Goal: Task Accomplishment & Management: Complete application form

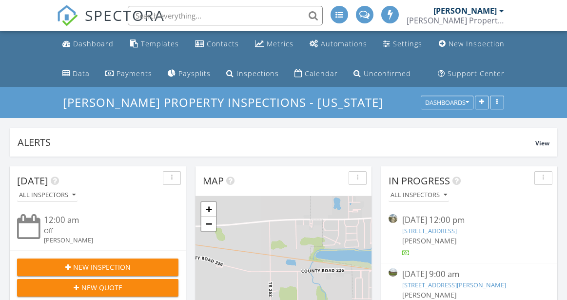
scroll to position [887, 567]
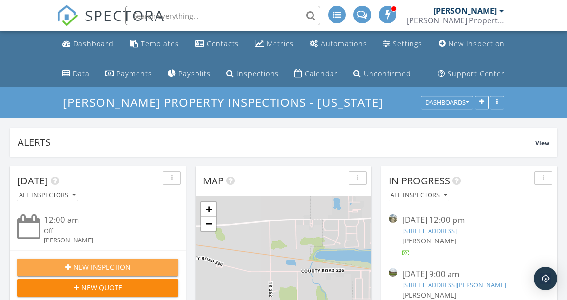
click at [107, 263] on span "New Inspection" at bounding box center [101, 267] width 57 height 10
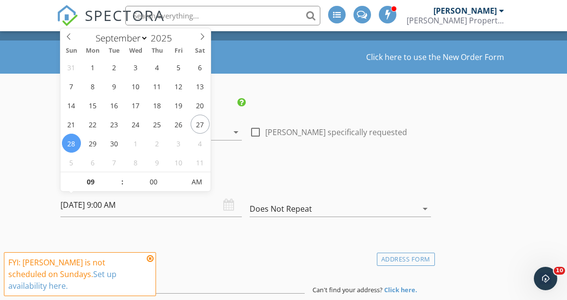
click at [138, 203] on input "09/28/2025 9:00 AM" at bounding box center [150, 205] width 181 height 24
select select "9"
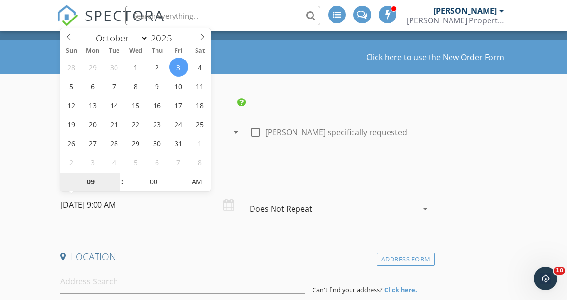
scroll to position [0, 0]
type input "10/03/2025 9:00 PM"
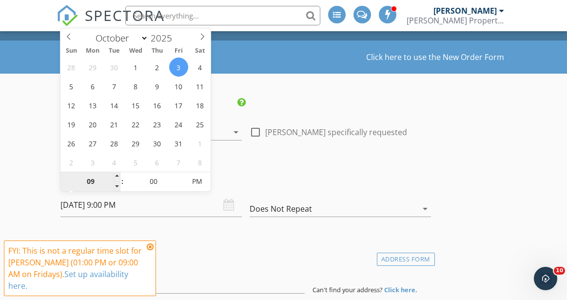
type input "1"
type input "[DATE] 1:00 PM"
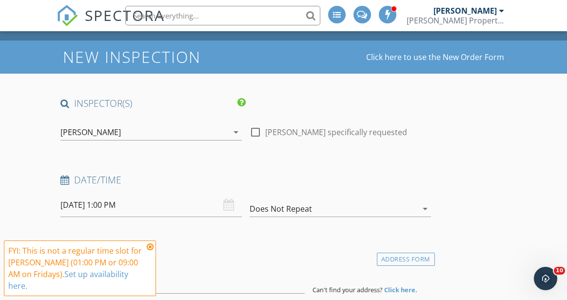
click at [133, 220] on div "[DATE] 1:00 PM" at bounding box center [151, 210] width 189 height 34
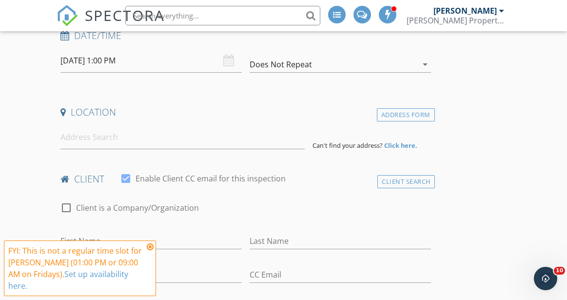
scroll to position [198, 0]
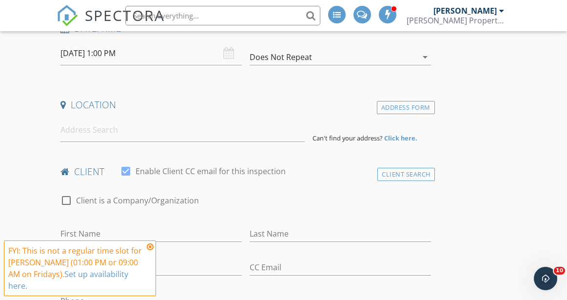
click at [151, 250] on icon at bounding box center [150, 247] width 7 height 8
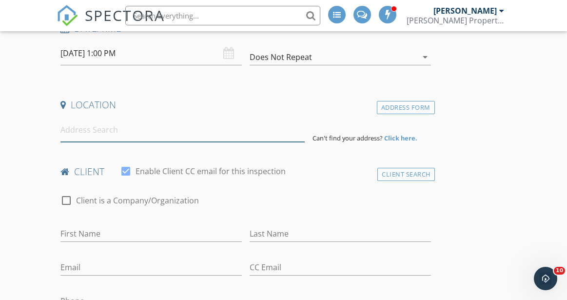
click at [119, 131] on input at bounding box center [182, 130] width 244 height 24
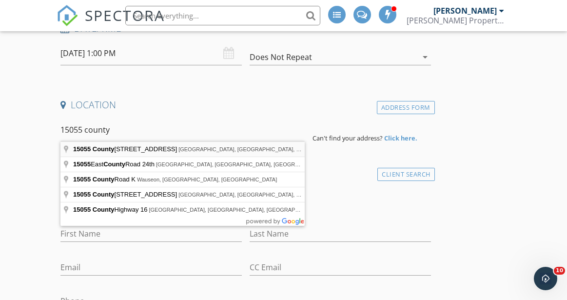
type input "15055 County Road 26, Arlington, OH, USA"
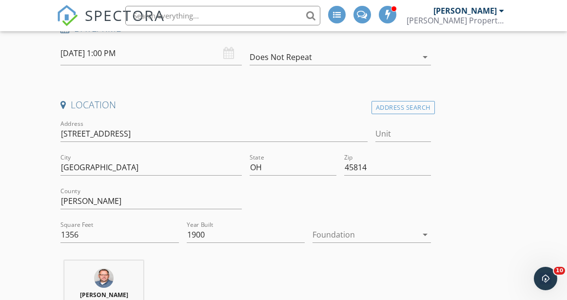
click at [340, 231] on div at bounding box center [364, 235] width 104 height 16
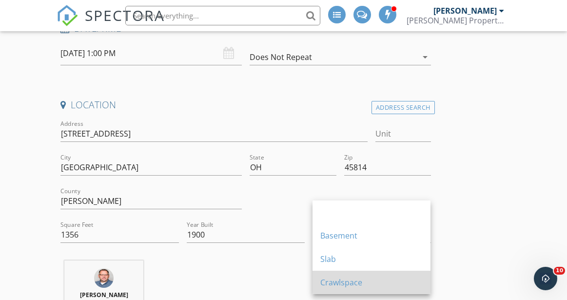
click at [343, 280] on div "Crawlspace" at bounding box center [371, 282] width 102 height 12
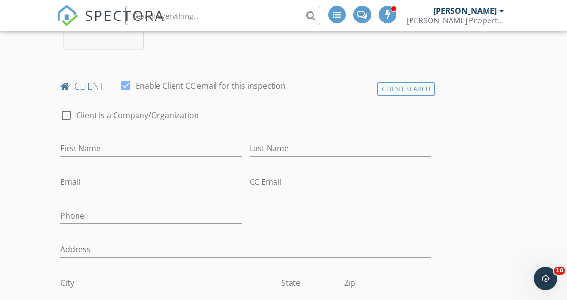
scroll to position [484, 0]
type input "[PERSON_NAME]"
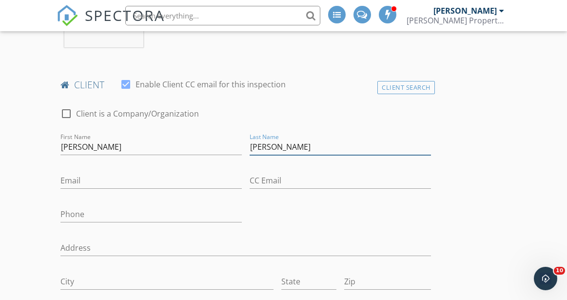
type input "[PERSON_NAME]"
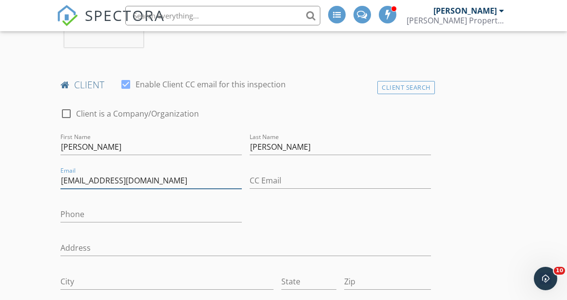
type input "[EMAIL_ADDRESS][DOMAIN_NAME]"
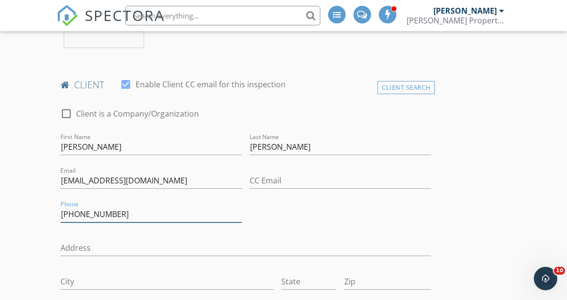
type input "[PHONE_NUMBER]"
click at [285, 214] on div "check_box_outline_blank Client is a Company/Organization First Name Amy Last Na…" at bounding box center [246, 274] width 378 height 353
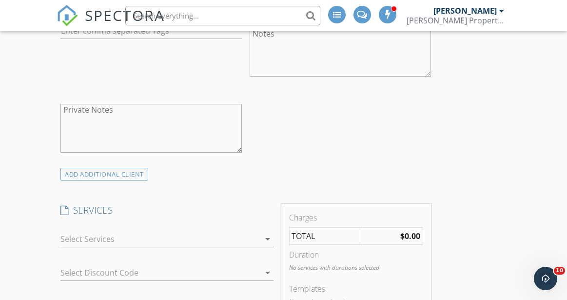
scroll to position [773, 0]
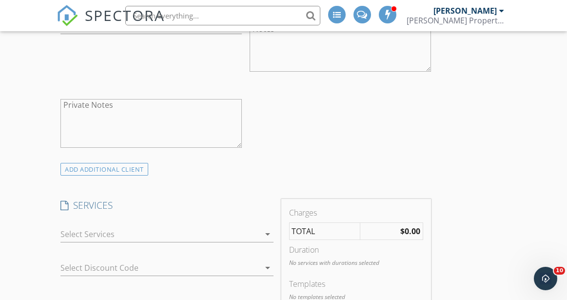
click at [177, 232] on div at bounding box center [159, 234] width 199 height 16
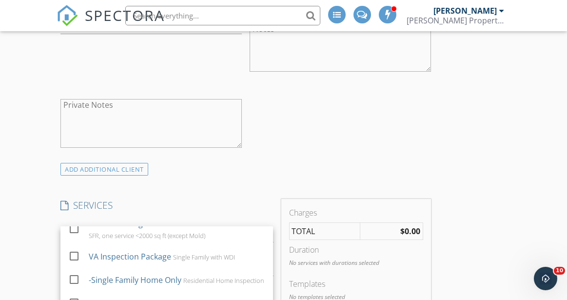
scroll to position [77, 0]
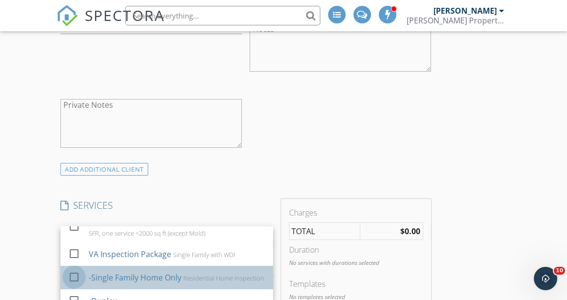
click at [73, 277] on div at bounding box center [74, 276] width 17 height 17
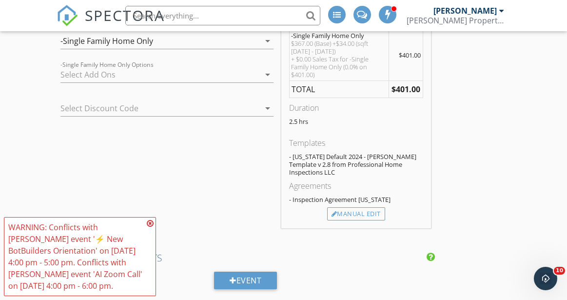
scroll to position [971, 0]
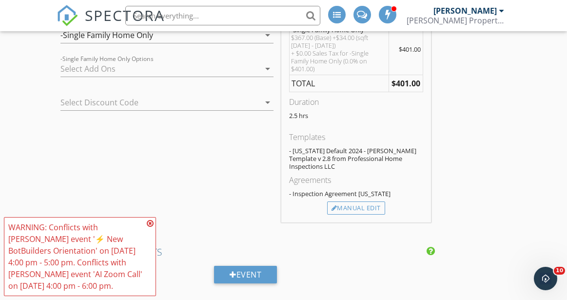
click at [152, 224] on icon at bounding box center [150, 223] width 7 height 8
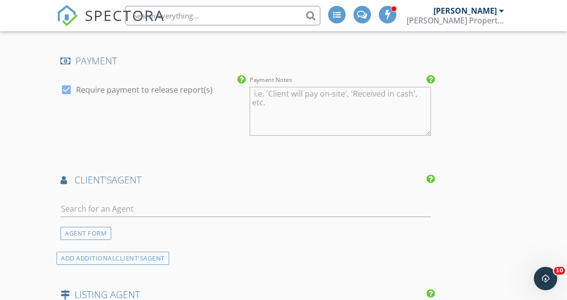
scroll to position [1237, 0]
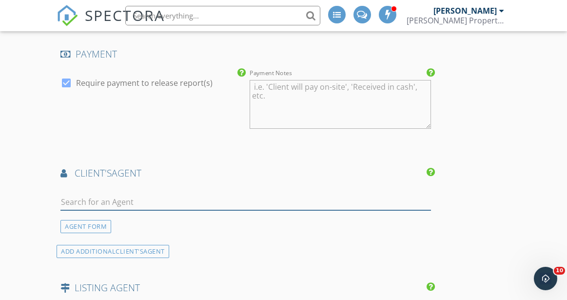
click at [135, 194] on input "text" at bounding box center [245, 202] width 370 height 16
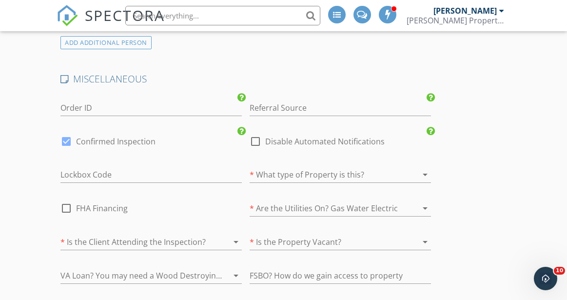
scroll to position [1617, 0]
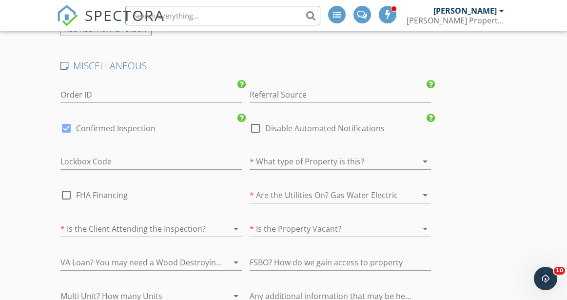
click at [279, 153] on div at bounding box center [326, 161] width 154 height 16
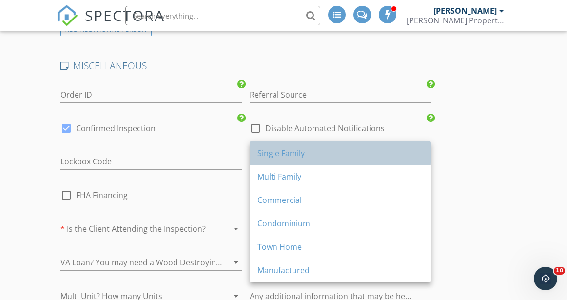
click at [279, 156] on div "Single Family" at bounding box center [340, 153] width 166 height 12
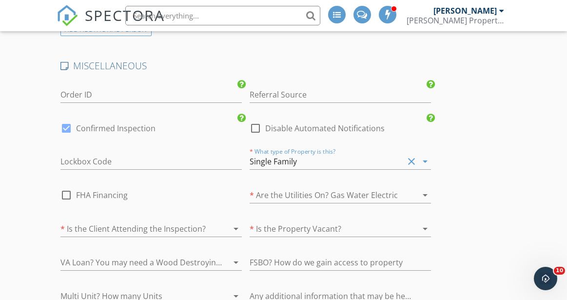
click at [272, 187] on div at bounding box center [326, 195] width 154 height 16
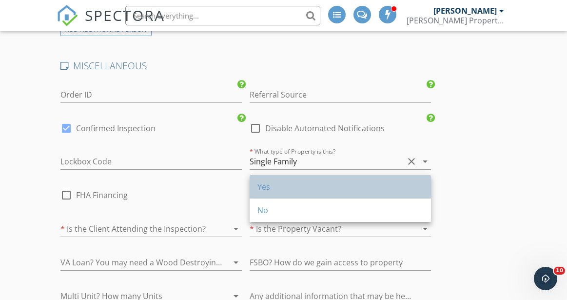
click at [272, 182] on div "Yes" at bounding box center [340, 187] width 166 height 12
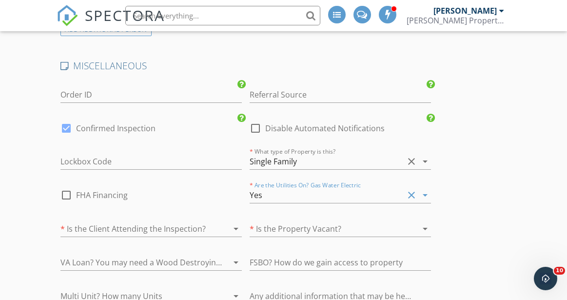
click at [286, 221] on div at bounding box center [326, 229] width 154 height 16
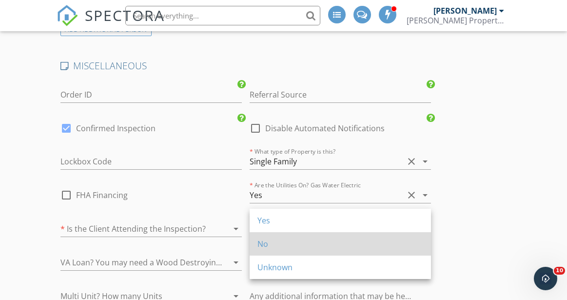
click at [277, 249] on div "No" at bounding box center [340, 244] width 166 height 12
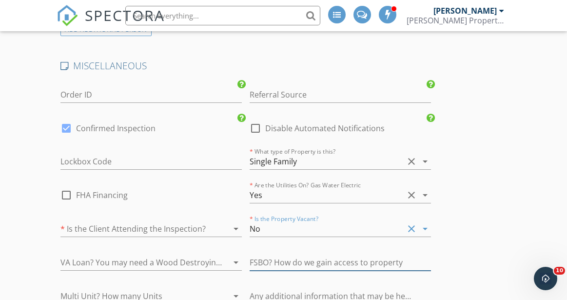
click at [277, 254] on input "text" at bounding box center [339, 262] width 181 height 16
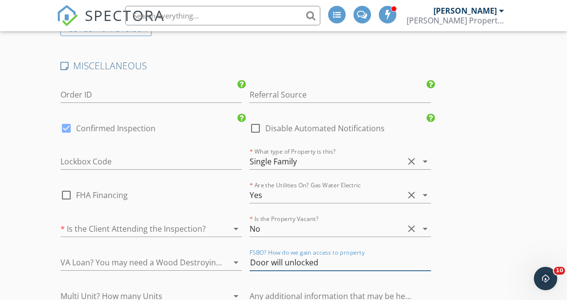
type input "Door will unlocked"
click at [200, 221] on div at bounding box center [137, 229] width 154 height 16
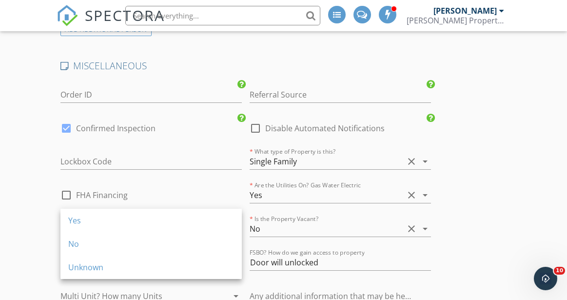
click at [200, 219] on div "Yes" at bounding box center [151, 220] width 166 height 12
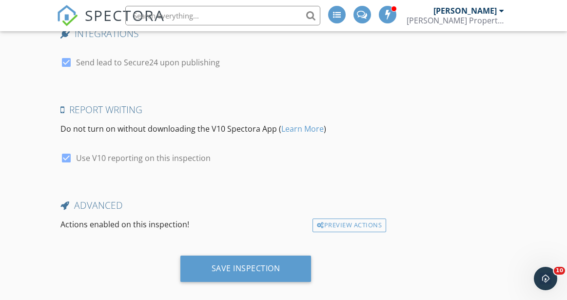
scroll to position [2002, 0]
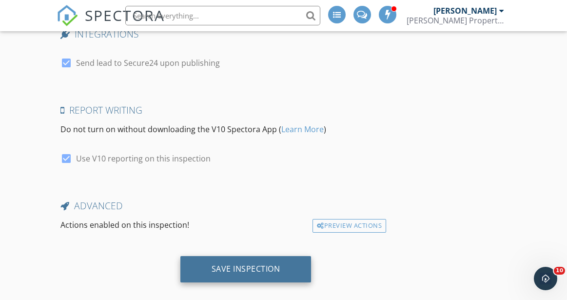
click at [267, 264] on div "Save Inspection" at bounding box center [245, 269] width 69 height 10
